Goal: Information Seeking & Learning: Understand process/instructions

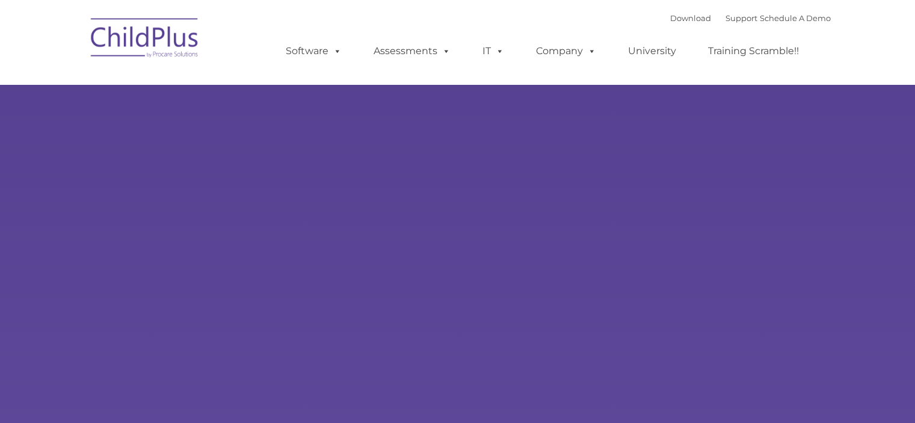
select select "MEDIUM"
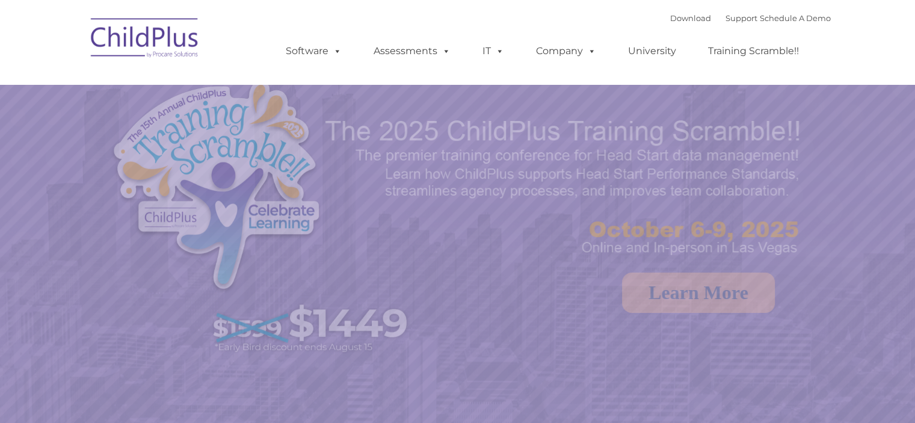
select select "MEDIUM"
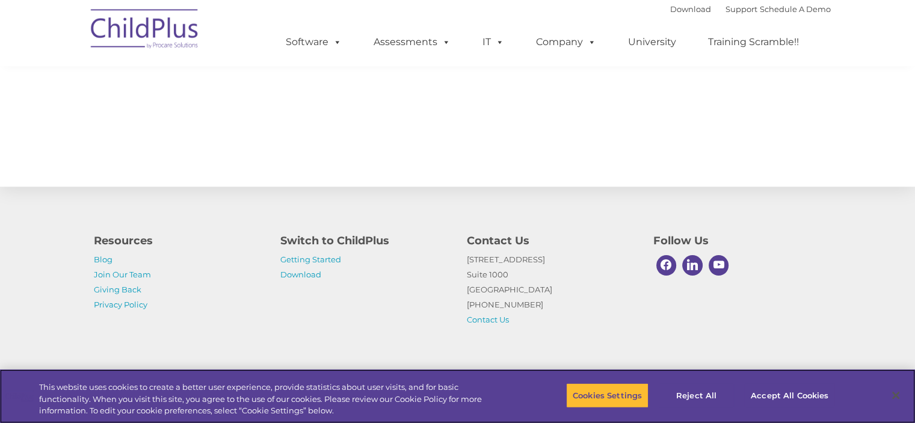
scroll to position [1348, 0]
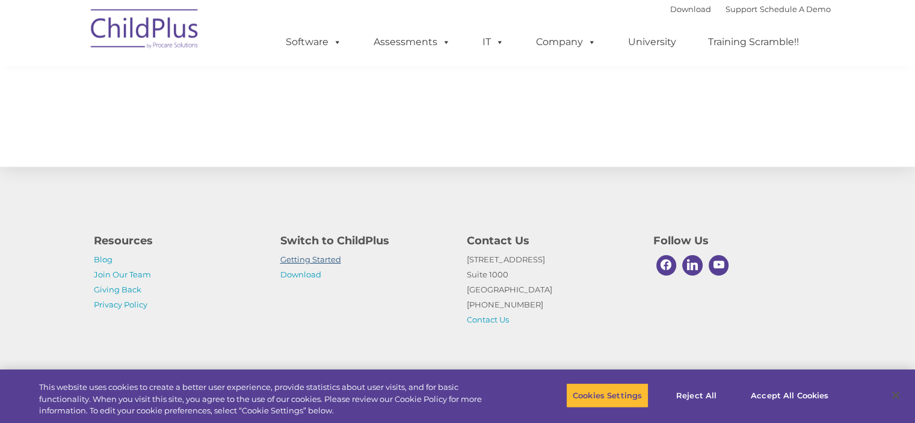
click at [334, 260] on link "Getting Started" at bounding box center [310, 259] width 61 height 10
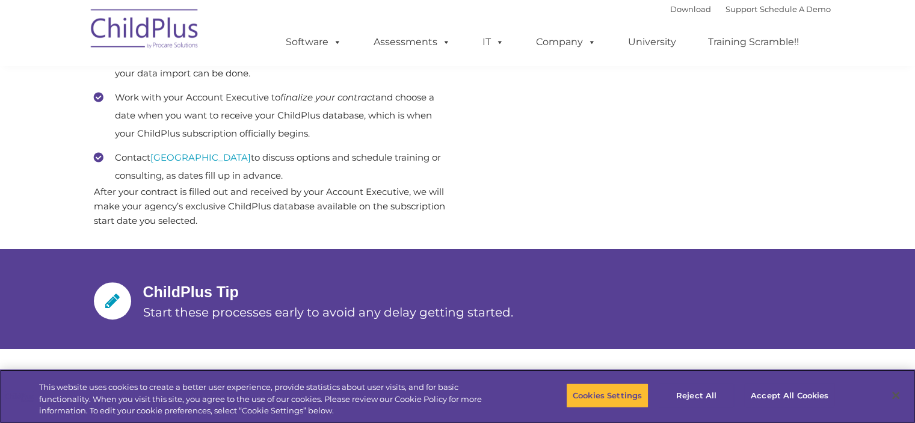
scroll to position [721, 0]
